Goal: Information Seeking & Learning: Learn about a topic

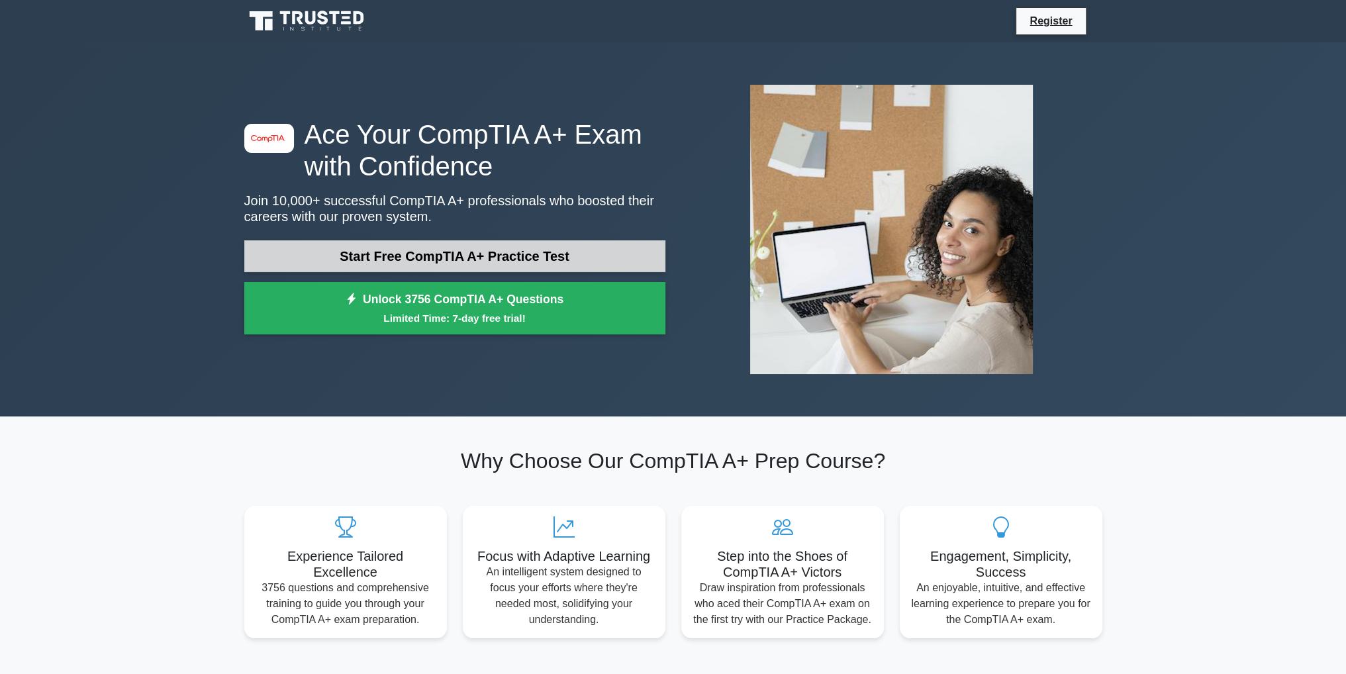
click at [371, 247] on link "Start Free CompTIA A+ Practice Test" at bounding box center [454, 256] width 421 height 32
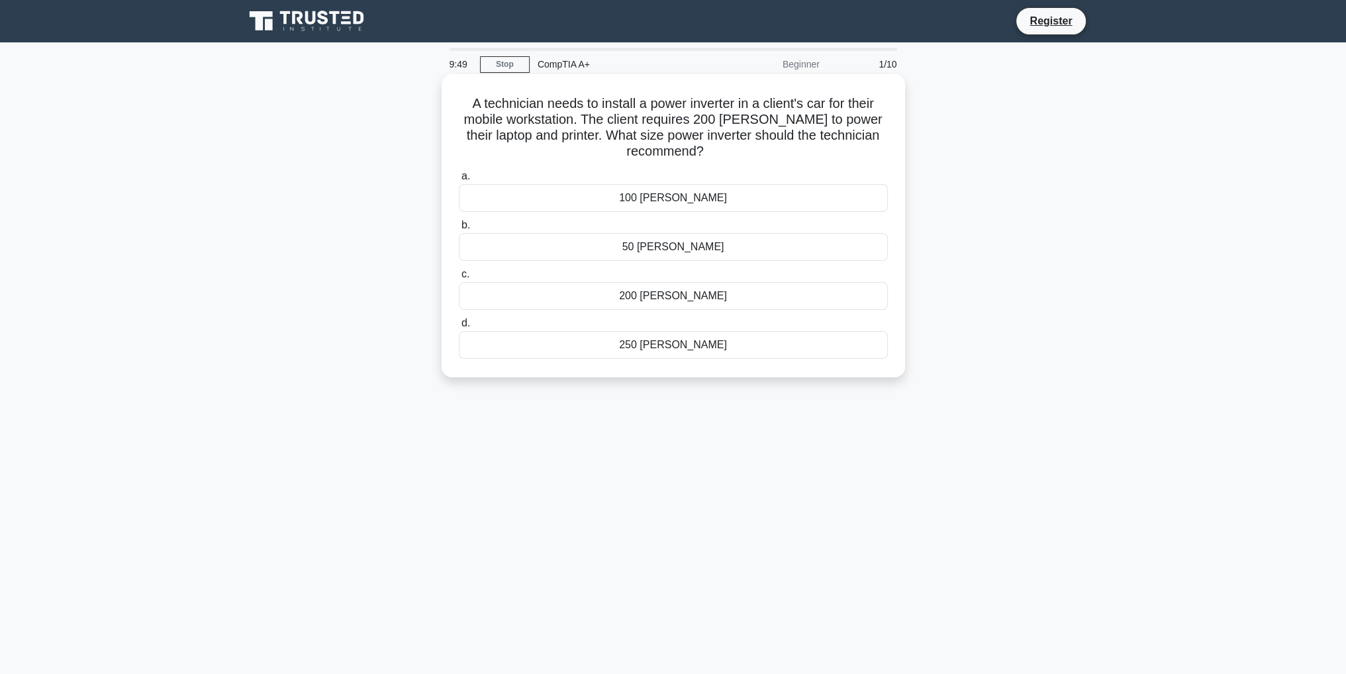
click at [676, 340] on div "250 watts" at bounding box center [673, 345] width 429 height 28
click at [459, 328] on input "d. 250 watts" at bounding box center [459, 323] width 0 height 9
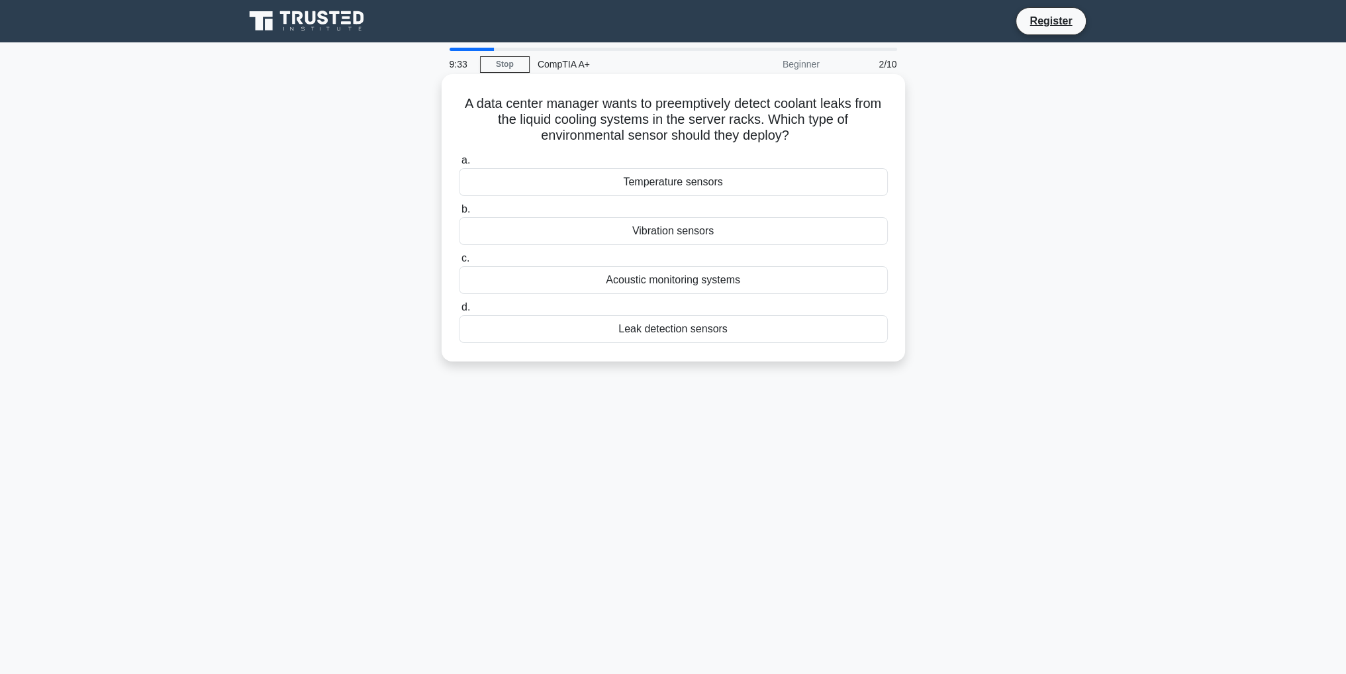
click at [653, 191] on div "Temperature sensors" at bounding box center [673, 182] width 429 height 28
click at [459, 165] on input "a. Temperature sensors" at bounding box center [459, 160] width 0 height 9
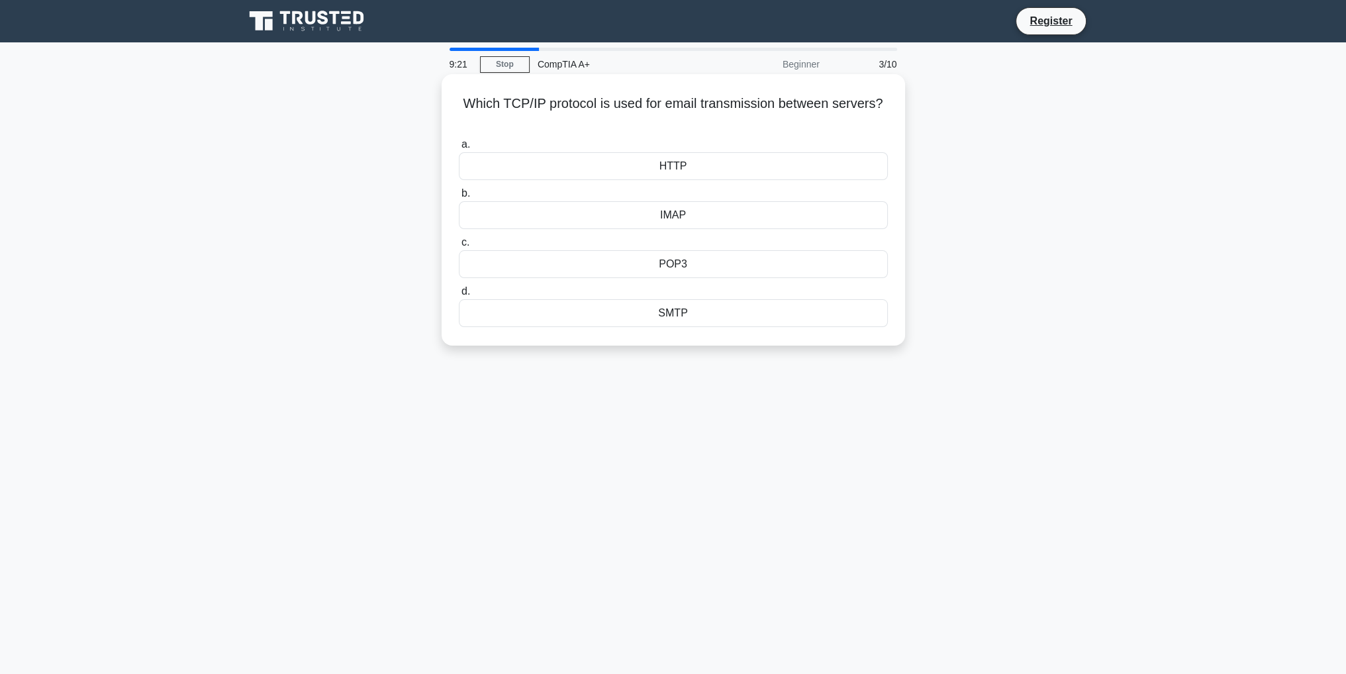
click at [688, 171] on div "HTTP" at bounding box center [673, 166] width 429 height 28
click at [459, 149] on input "a. HTTP" at bounding box center [459, 144] width 0 height 9
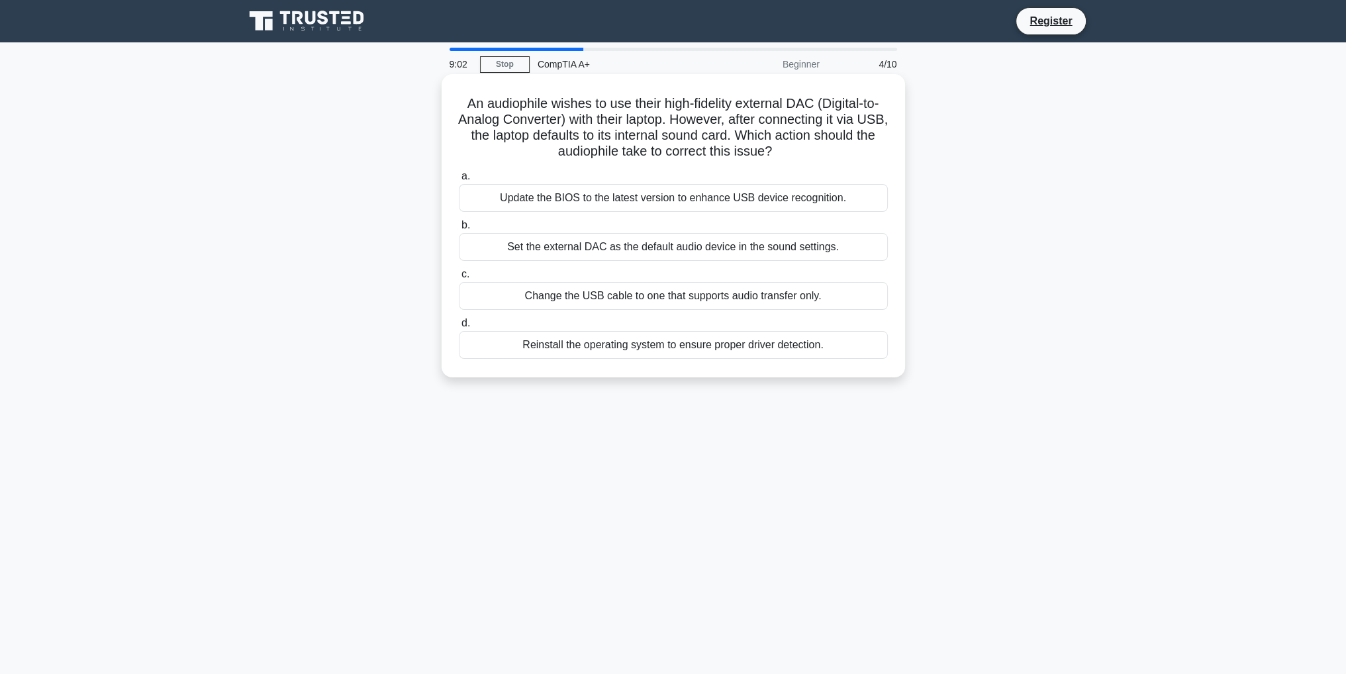
click at [580, 290] on div "Change the USB cable to one that supports audio transfer only." at bounding box center [673, 296] width 429 height 28
click at [459, 279] on input "c. Change the USB cable to one that supports audio transfer only." at bounding box center [459, 274] width 0 height 9
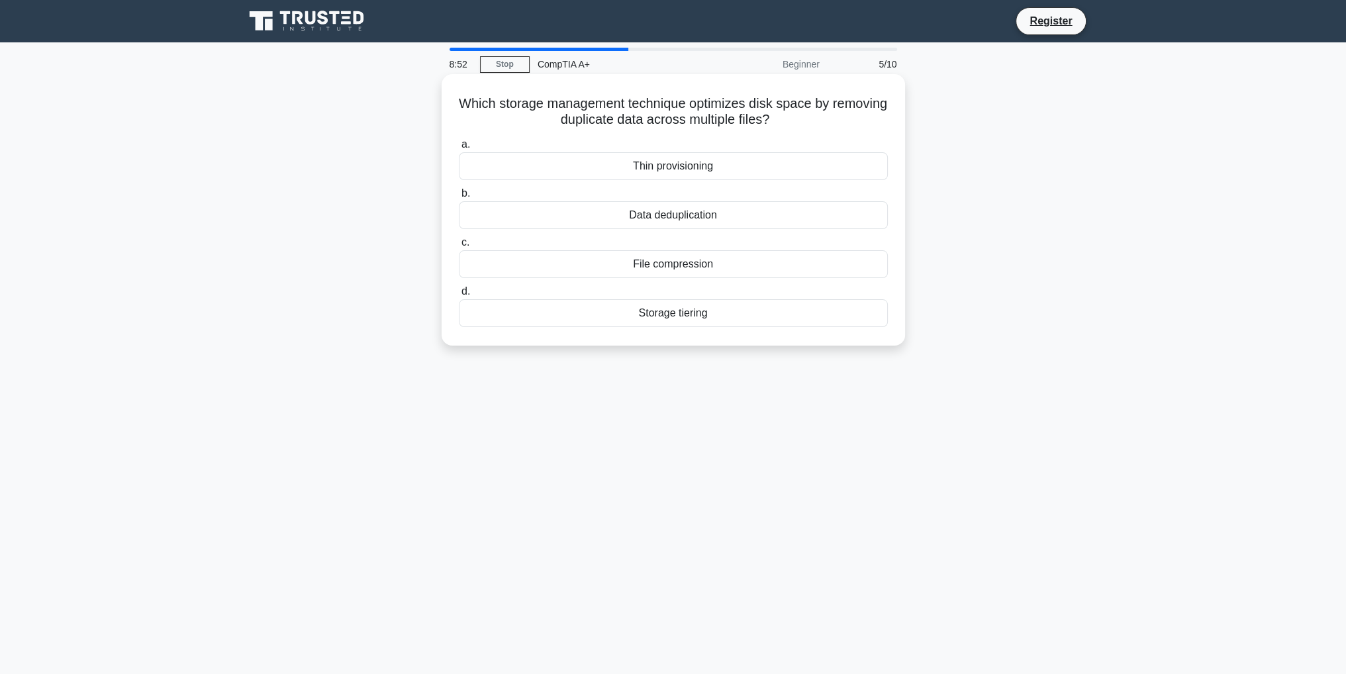
click at [608, 263] on div "File compression" at bounding box center [673, 264] width 429 height 28
click at [459, 247] on input "c. File compression" at bounding box center [459, 242] width 0 height 9
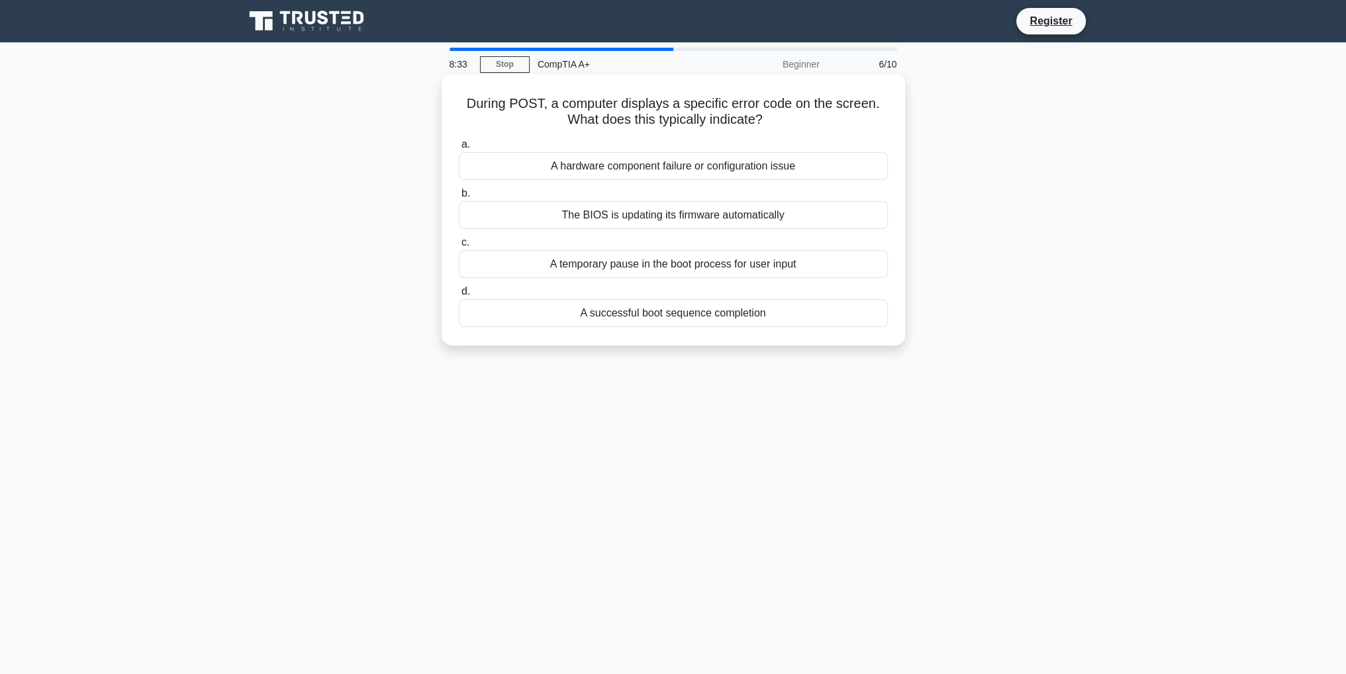
click at [544, 264] on div "A temporary pause in the boot process for user input" at bounding box center [673, 264] width 429 height 28
click at [459, 247] on input "c. A temporary pause in the boot process for user input" at bounding box center [459, 242] width 0 height 9
click at [620, 165] on div "Use a VPN for secure connections" at bounding box center [673, 166] width 429 height 28
click at [459, 149] on input "a. Use a VPN for secure connections" at bounding box center [459, 144] width 0 height 9
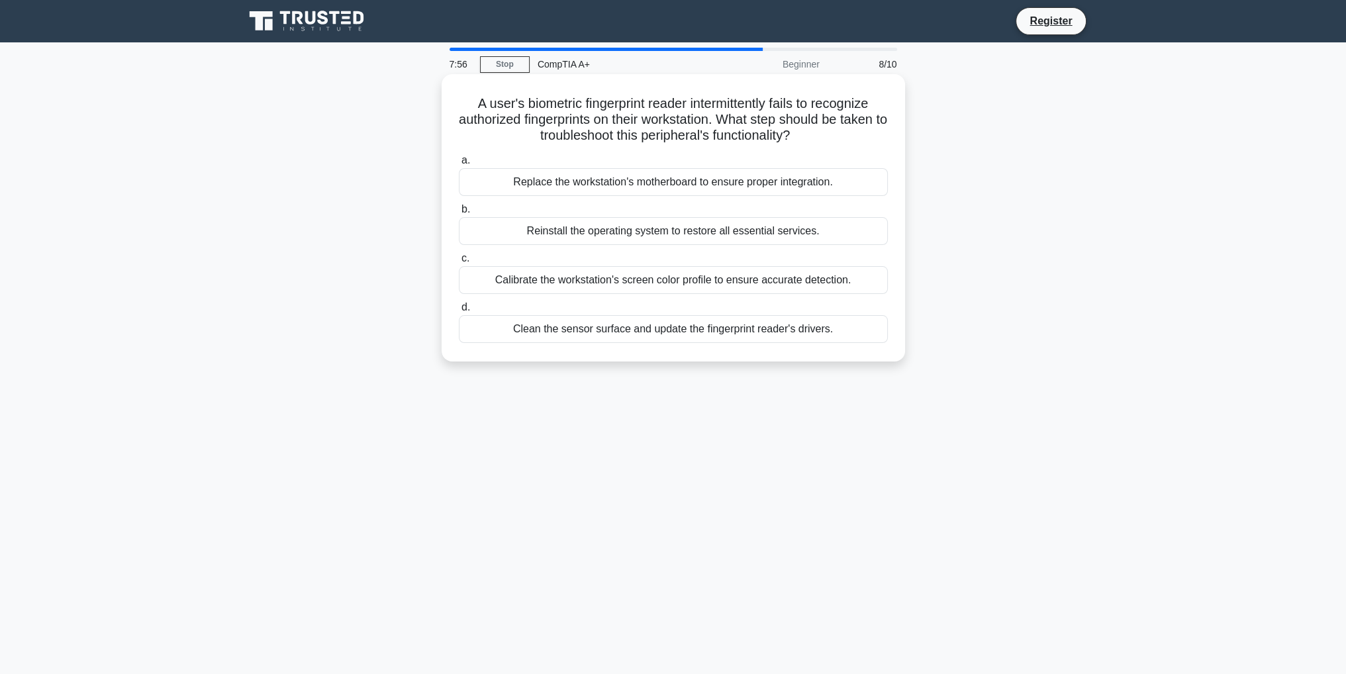
click at [590, 332] on div "Clean the sensor surface and update the fingerprint reader's drivers." at bounding box center [673, 329] width 429 height 28
click at [459, 312] on input "d. Clean the sensor surface and update the fingerprint reader's drivers." at bounding box center [459, 307] width 0 height 9
click at [589, 189] on div "Monitor the employee's network activity and, if confirmed, implement content fi…" at bounding box center [673, 182] width 429 height 28
click at [459, 165] on input "a. Monitor the employee's network activity and, if confirmed, implement content…" at bounding box center [459, 160] width 0 height 9
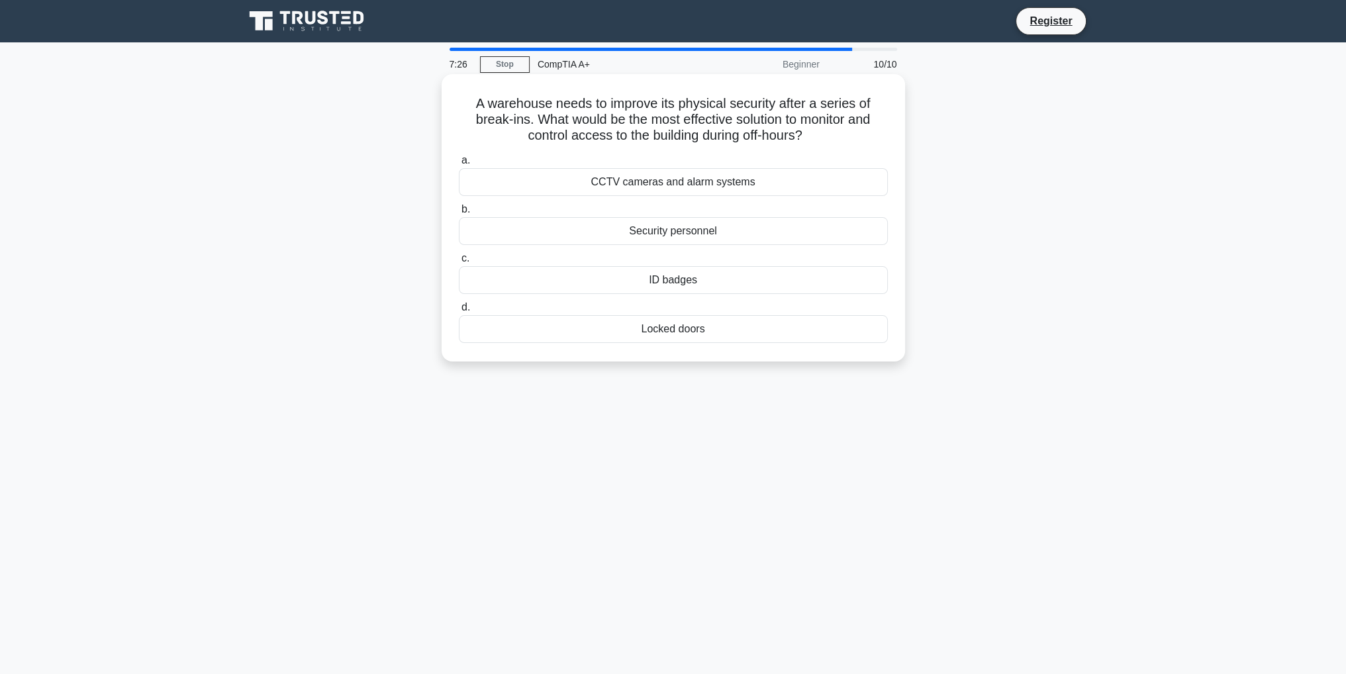
click at [653, 186] on div "CCTV cameras and alarm systems" at bounding box center [673, 182] width 429 height 28
click at [459, 165] on input "a. CCTV cameras and alarm systems" at bounding box center [459, 160] width 0 height 9
